Goal: Transaction & Acquisition: Purchase product/service

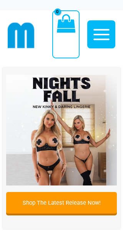
scroll to position [6, 0]
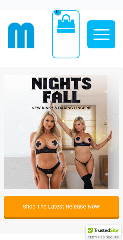
click at [72, 138] on img at bounding box center [61, 132] width 114 height 114
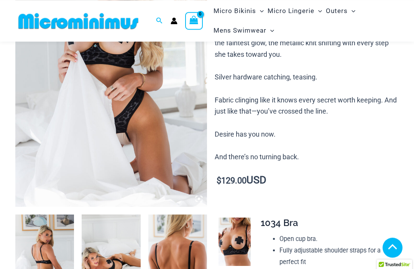
scroll to position [144, 0]
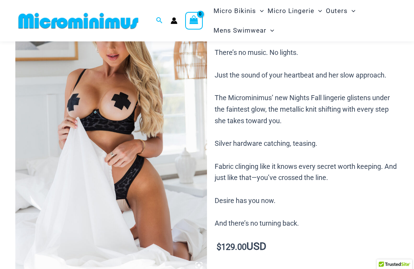
click at [122, 157] on img at bounding box center [111, 129] width 192 height 288
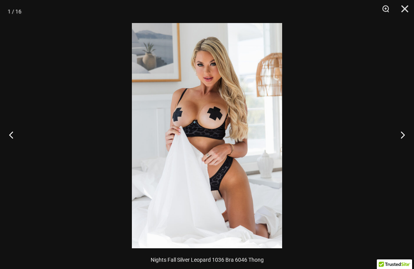
click at [122, 157] on img at bounding box center [207, 135] width 150 height 225
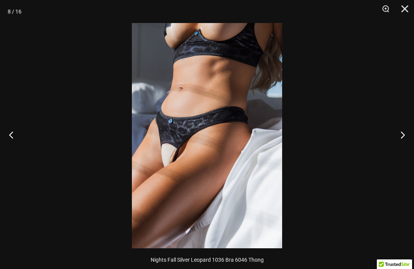
click at [122, 178] on img at bounding box center [207, 135] width 150 height 225
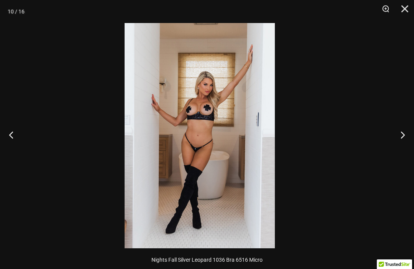
click at [122, 165] on div at bounding box center [200, 134] width 414 height 269
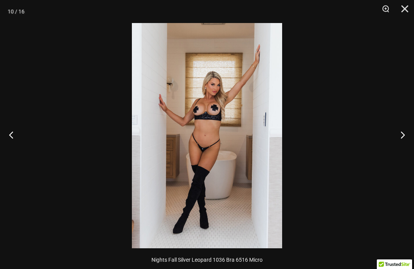
click at [122, 158] on img at bounding box center [207, 135] width 150 height 225
click at [122, 161] on img at bounding box center [207, 135] width 150 height 225
